Goal: Check status: Check status

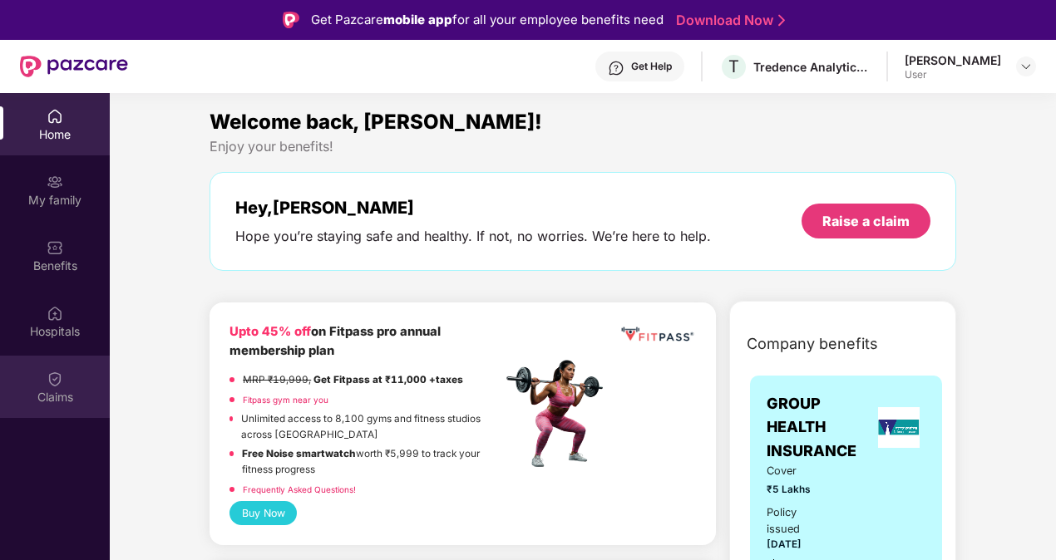
click at [42, 382] on div "Claims" at bounding box center [55, 387] width 110 height 62
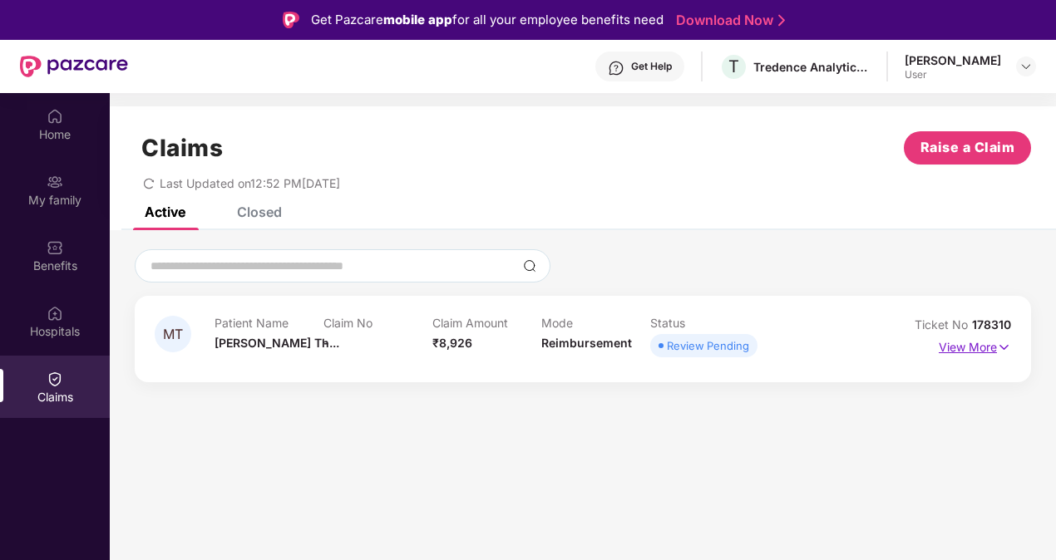
click at [968, 346] on p "View More" at bounding box center [975, 345] width 72 height 22
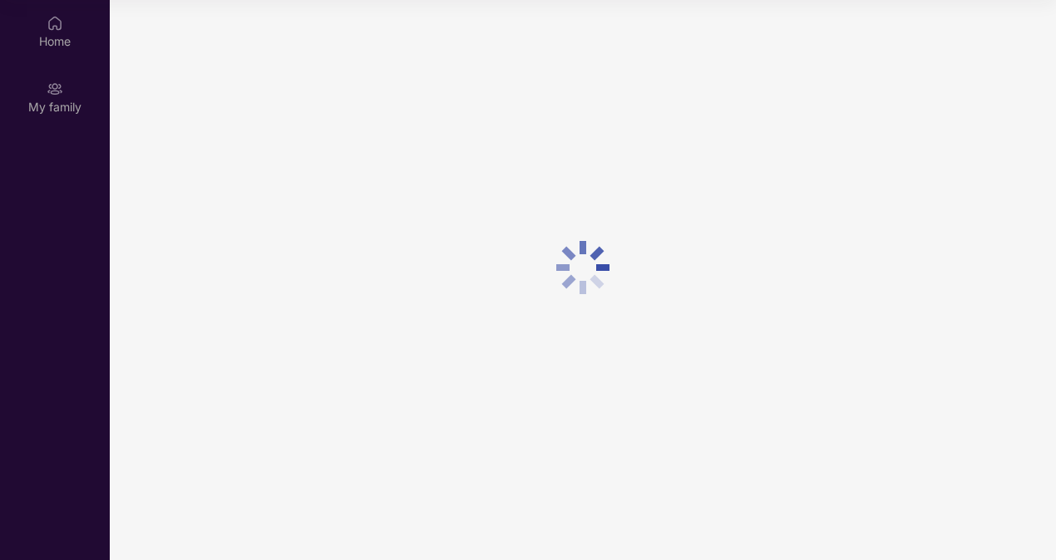
scroll to position [93, 0]
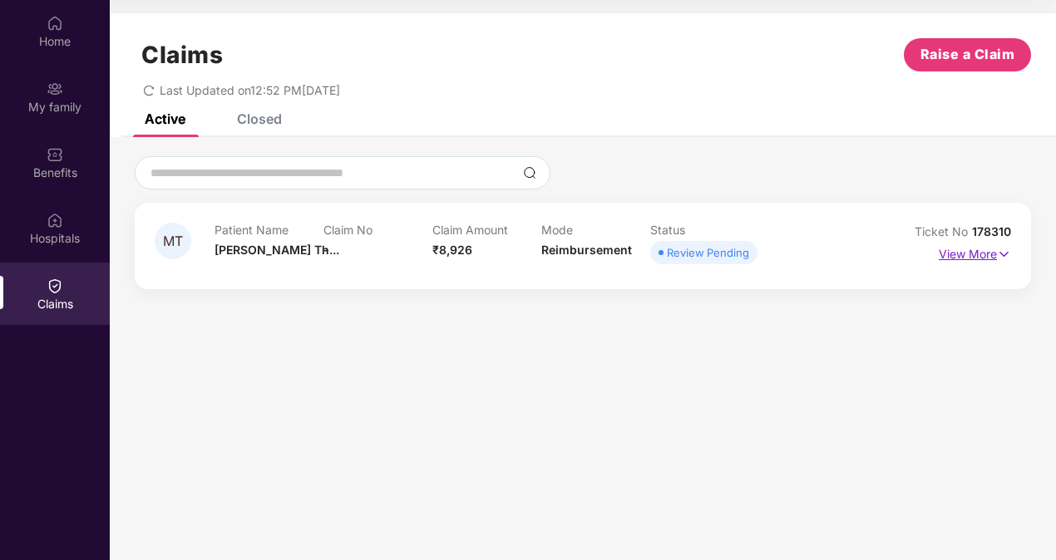
click at [982, 257] on p "View More" at bounding box center [975, 252] width 72 height 22
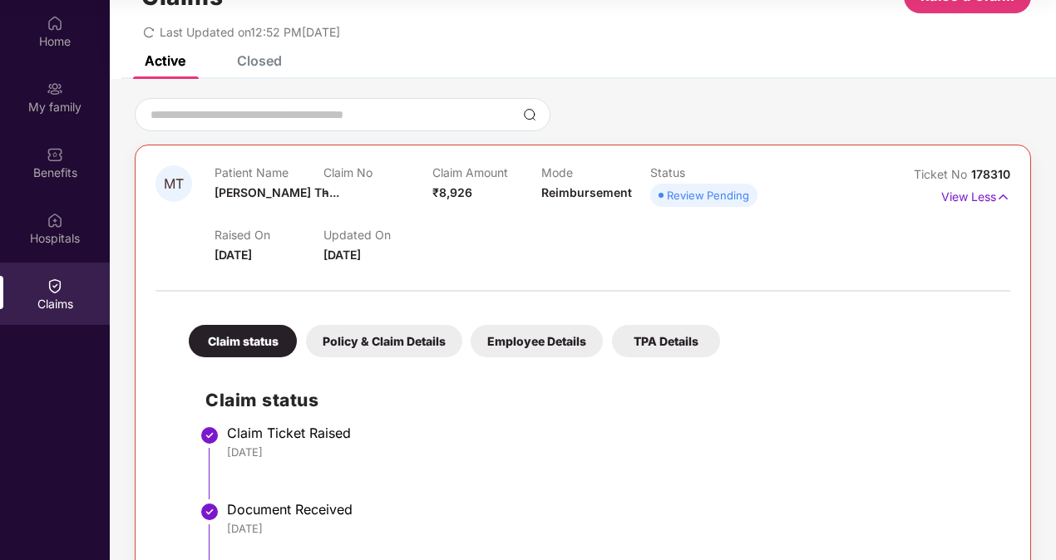
scroll to position [158, 0]
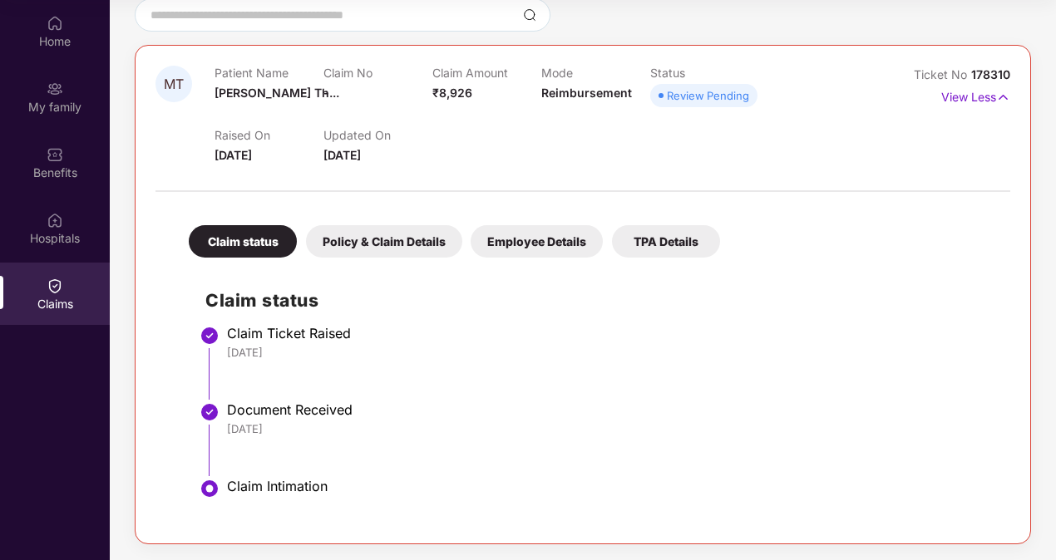
click at [404, 237] on div "Policy & Claim Details" at bounding box center [384, 241] width 156 height 32
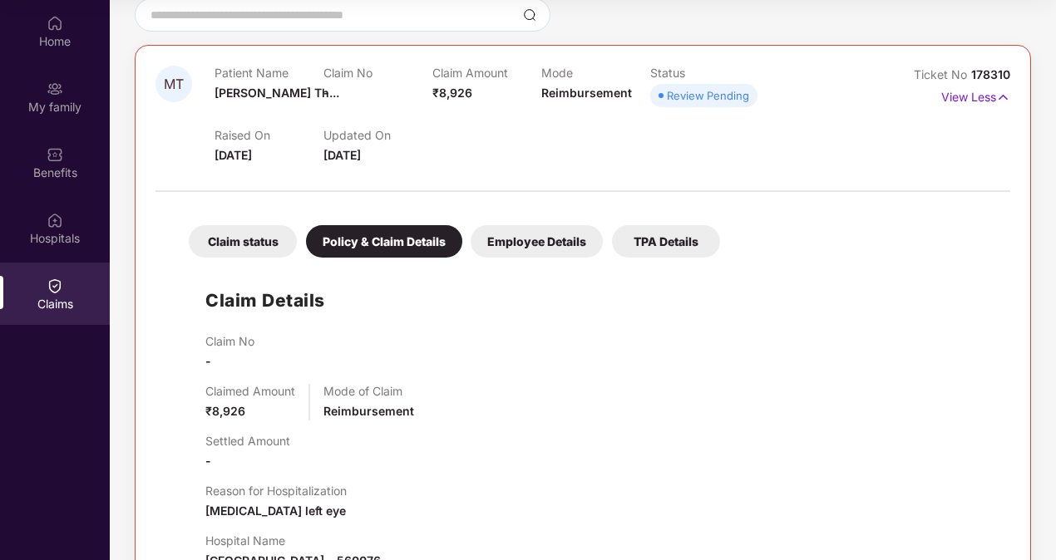
click at [515, 233] on div "Employee Details" at bounding box center [537, 241] width 132 height 32
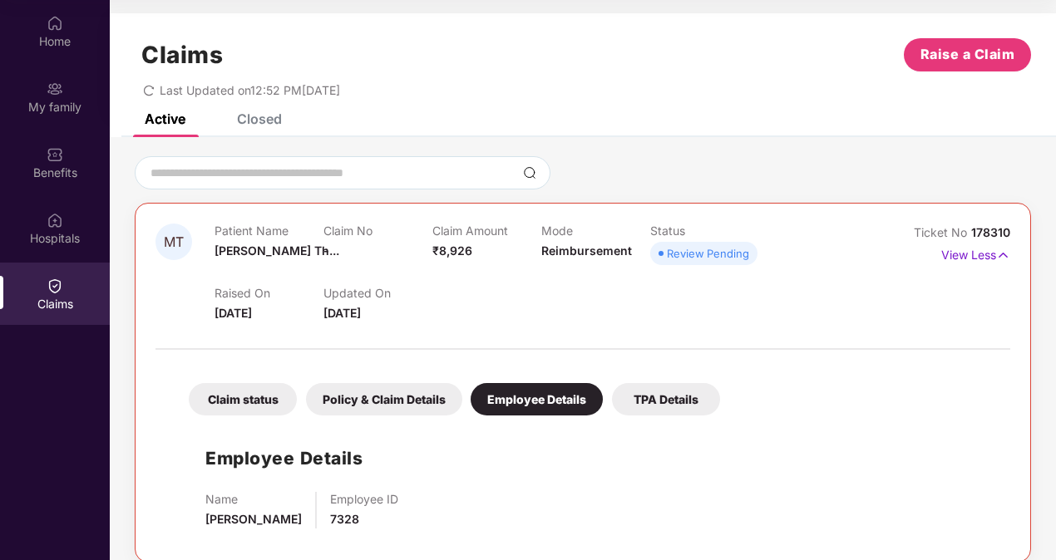
click at [654, 383] on div "TPA Details" at bounding box center [666, 399] width 108 height 32
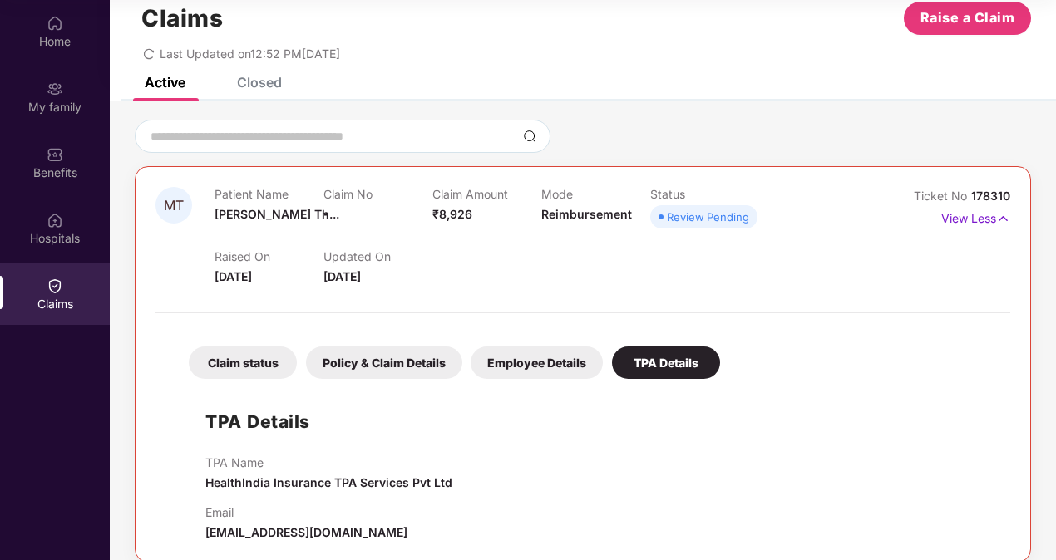
scroll to position [55, 0]
